Goal: Task Accomplishment & Management: Manage account settings

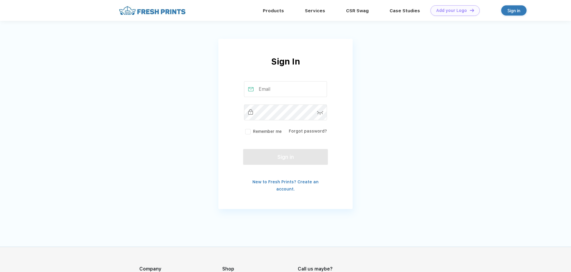
type input "[EMAIL_ADDRESS][DOMAIN_NAME]"
click at [511, 11] on div "Sign in" at bounding box center [514, 10] width 13 height 7
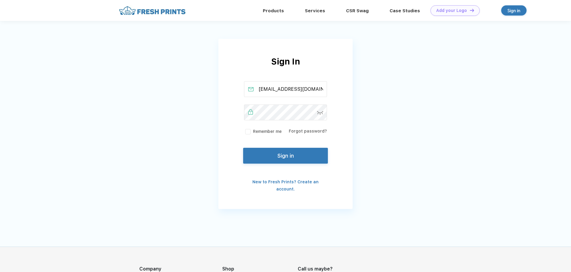
click at [295, 156] on button "Sign in" at bounding box center [285, 156] width 85 height 16
